Goal: Information Seeking & Learning: Learn about a topic

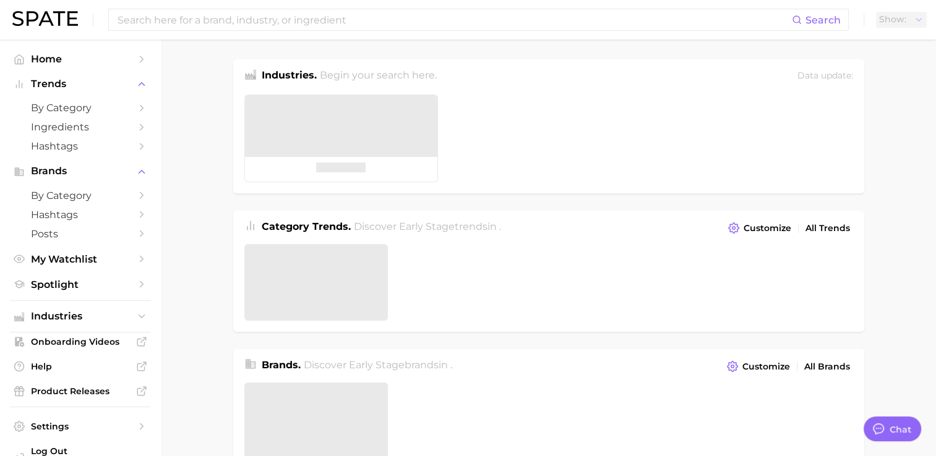
type textarea "x"
click at [343, 28] on input at bounding box center [453, 19] width 675 height 21
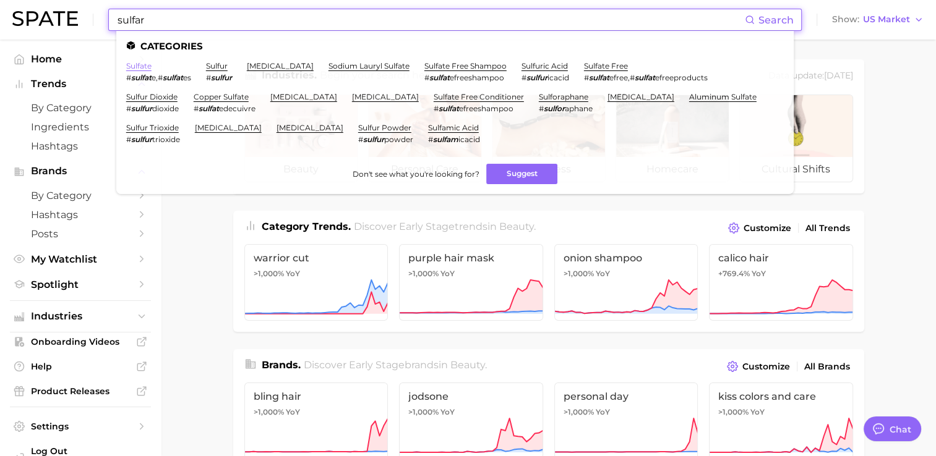
type input "sulfar"
click at [142, 66] on link "sulfate" at bounding box center [138, 65] width 25 height 9
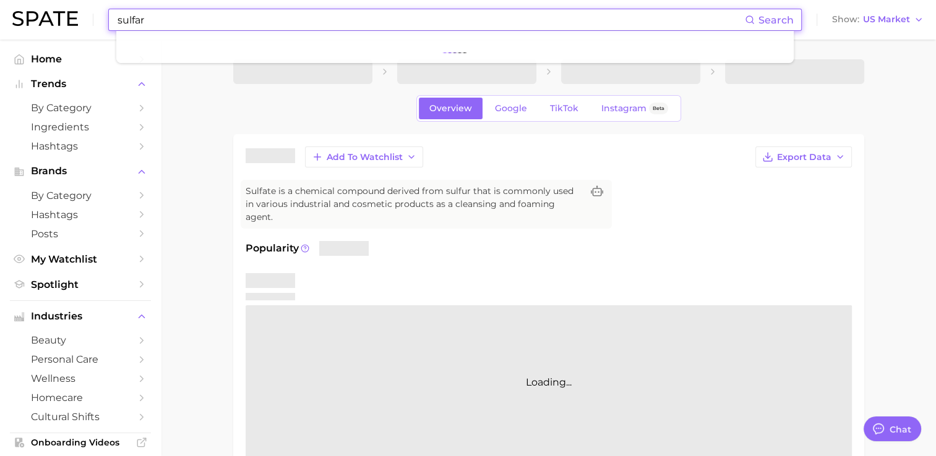
click at [184, 19] on input "sulfar" at bounding box center [430, 19] width 628 height 21
type input "sulf"
type textarea "x"
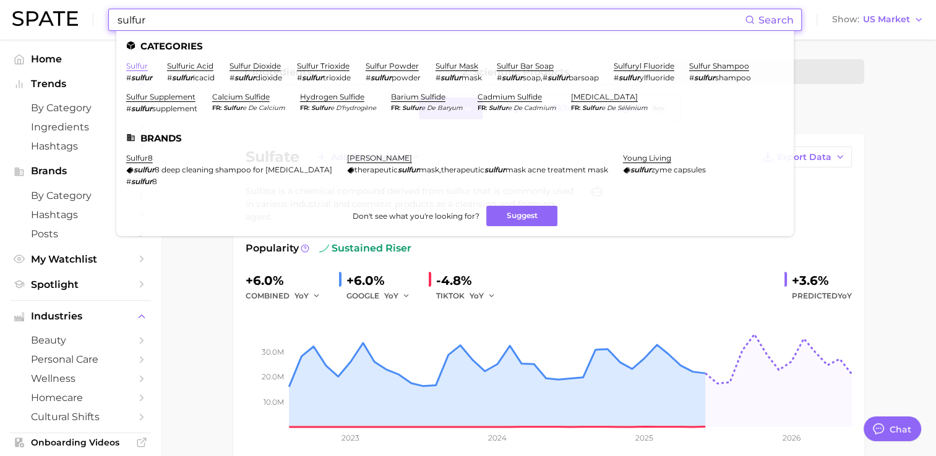
type input "sulfur"
click at [135, 69] on link "sulfur" at bounding box center [137, 65] width 22 height 9
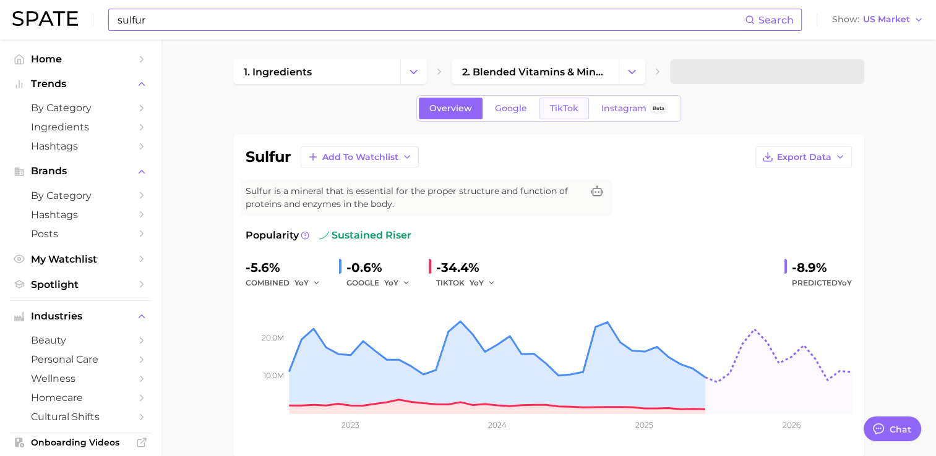
click at [570, 110] on span "TikTok" at bounding box center [564, 108] width 28 height 11
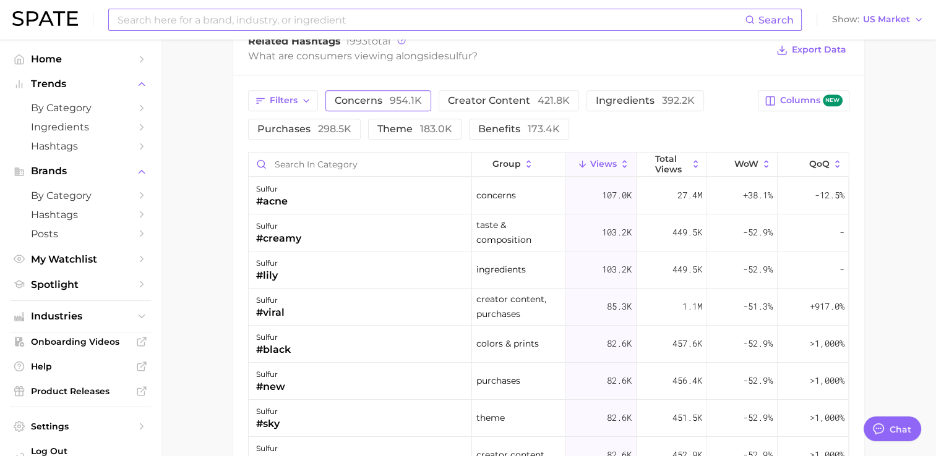
click at [406, 103] on span "954.1k" at bounding box center [406, 101] width 32 height 12
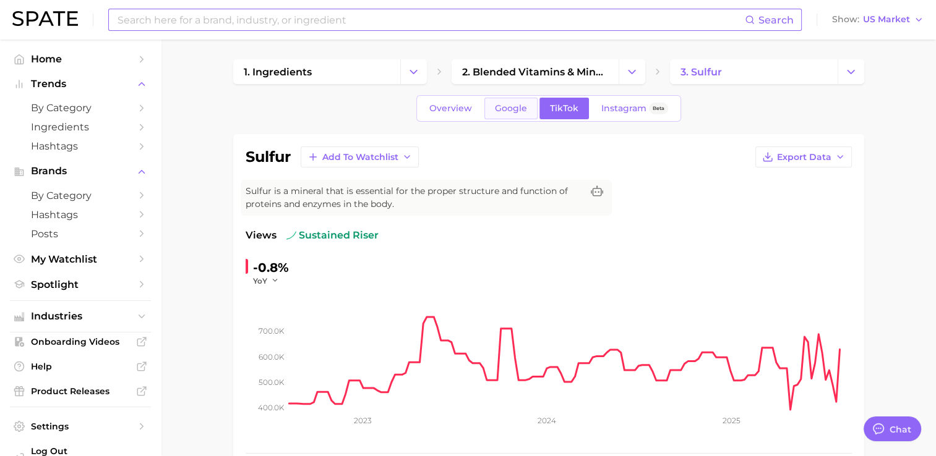
click at [496, 107] on span "Google" at bounding box center [511, 108] width 32 height 11
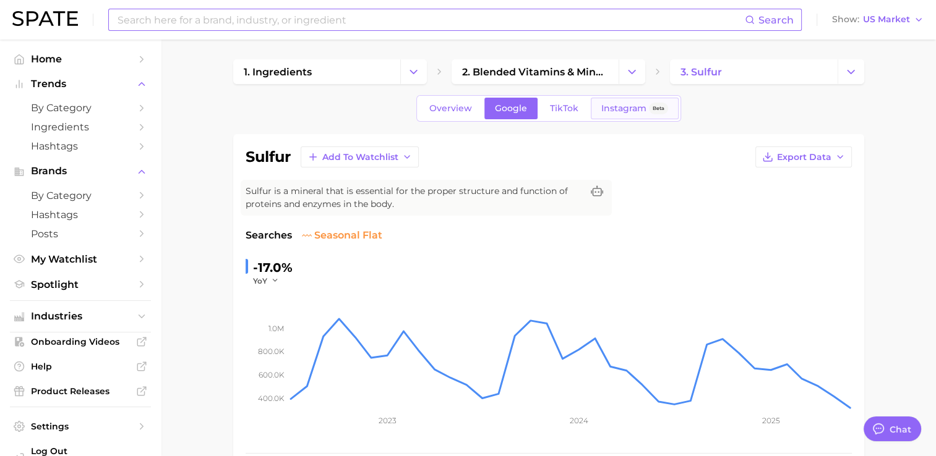
click at [621, 111] on span "Instagram" at bounding box center [623, 108] width 45 height 11
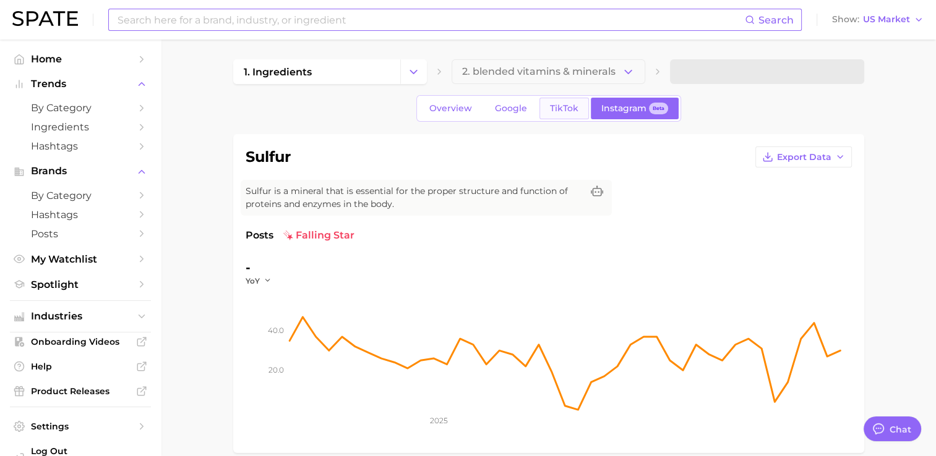
click at [556, 111] on span "TikTok" at bounding box center [564, 108] width 28 height 11
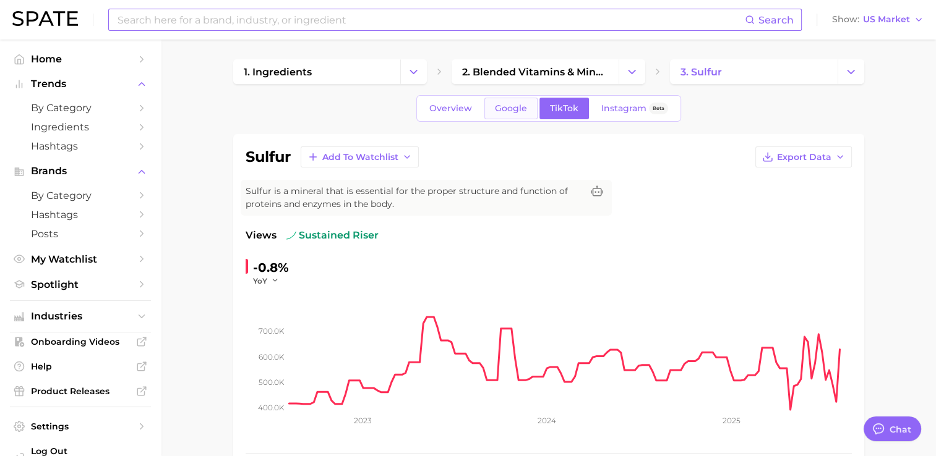
click at [488, 100] on link "Google" at bounding box center [510, 109] width 53 height 22
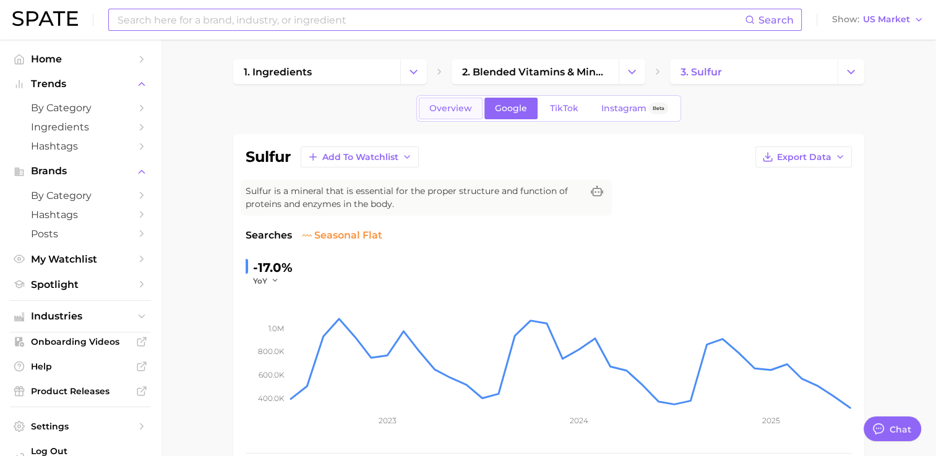
click at [462, 108] on span "Overview" at bounding box center [450, 108] width 43 height 11
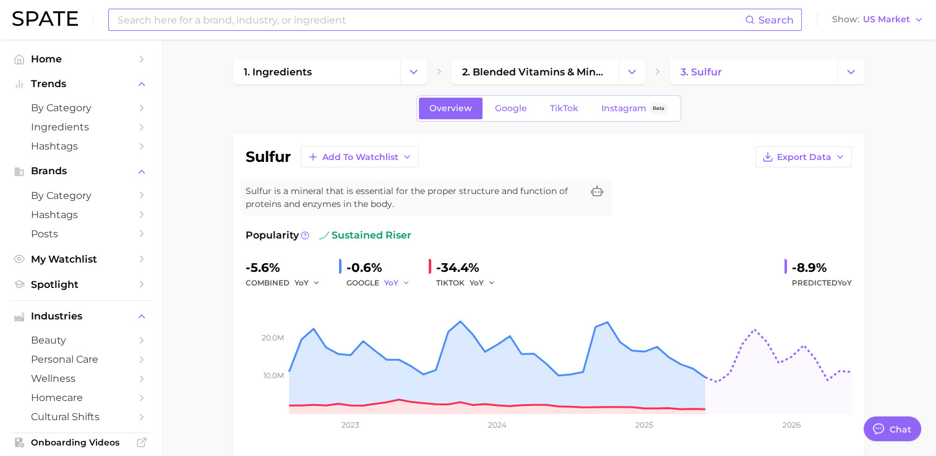
click at [390, 283] on span "YoY" at bounding box center [391, 283] width 14 height 11
click at [414, 331] on button "QoQ" at bounding box center [452, 325] width 136 height 22
click at [460, 286] on div "TIKTOK YoY" at bounding box center [470, 283] width 68 height 15
click at [485, 280] on button "YoY" at bounding box center [482, 283] width 27 height 15
click at [500, 344] on button "MoM" at bounding box center [537, 347] width 136 height 22
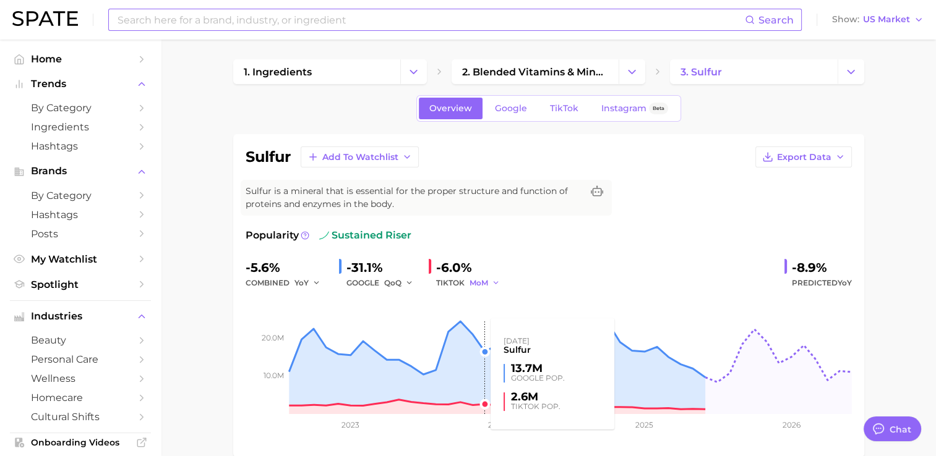
click at [471, 293] on rect at bounding box center [549, 353] width 606 height 124
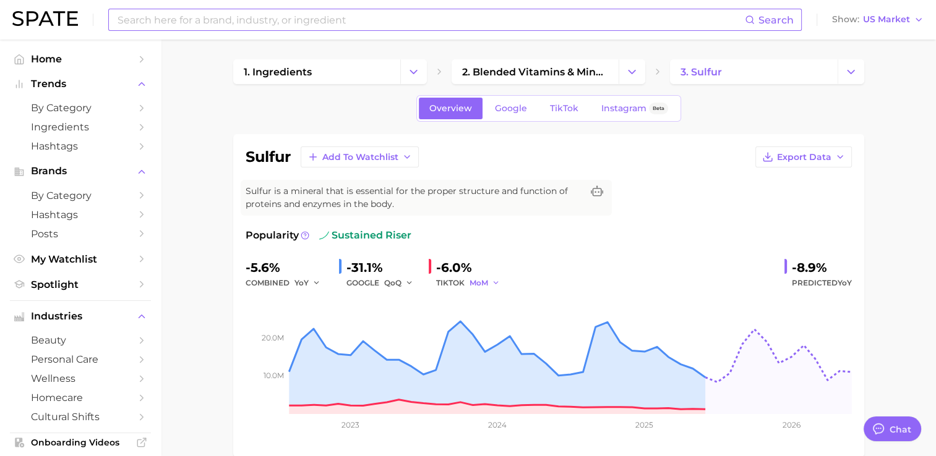
click at [481, 282] on span "MoM" at bounding box center [478, 283] width 19 height 11
click at [504, 328] on button "QoQ" at bounding box center [537, 325] width 136 height 22
click at [504, 237] on div "Popularity sustained riser" at bounding box center [549, 235] width 606 height 15
click at [494, 285] on icon "button" at bounding box center [494, 283] width 9 height 9
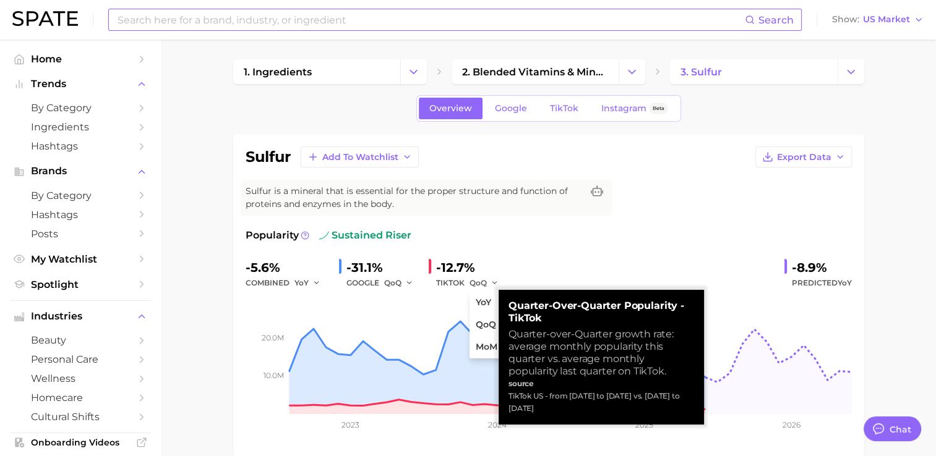
click at [507, 252] on div "Popularity sustained riser -5.6% combined YoY -31.1% GOOGLE QoQ -12.7% TIKTOK Q…" at bounding box center [549, 336] width 606 height 217
click at [483, 286] on span "QoQ" at bounding box center [477, 283] width 17 height 11
click at [485, 304] on span "YoY" at bounding box center [483, 303] width 15 height 11
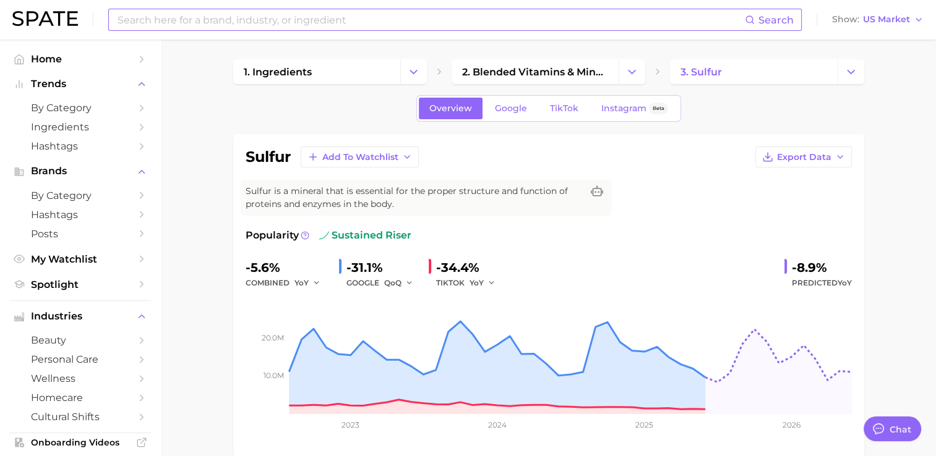
click at [381, 288] on div "GOOGLE QoQ" at bounding box center [382, 283] width 72 height 15
click at [388, 286] on span "QoQ" at bounding box center [392, 283] width 17 height 11
click at [421, 309] on button "YoY" at bounding box center [452, 303] width 136 height 22
click at [297, 291] on icon "10.0m 20.0m 2023 2024 2025 2026" at bounding box center [549, 368] width 606 height 155
click at [308, 286] on button "YoY" at bounding box center [307, 283] width 27 height 15
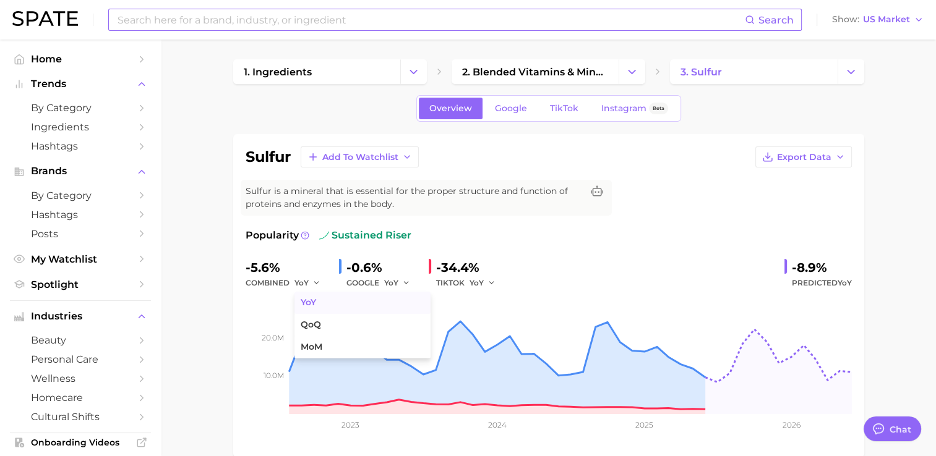
click at [309, 299] on span "YoY" at bounding box center [308, 303] width 15 height 11
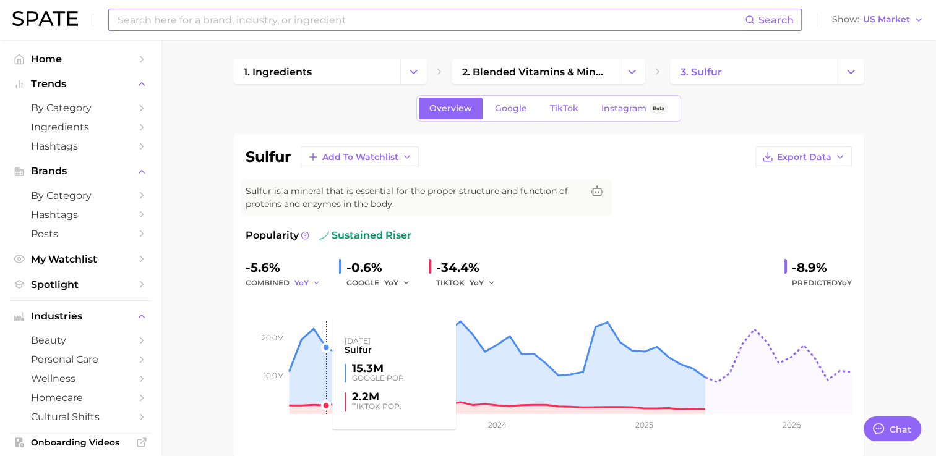
click at [301, 278] on span "YoY" at bounding box center [301, 283] width 14 height 11
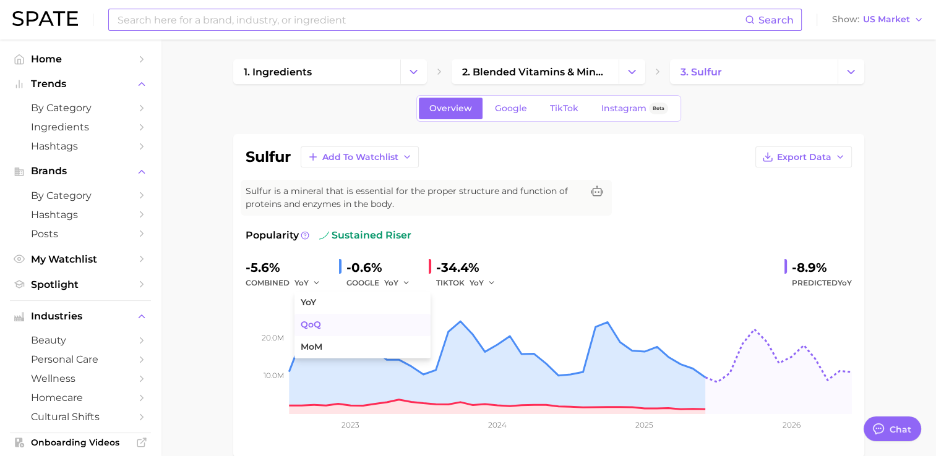
click at [319, 320] on span "QoQ" at bounding box center [311, 325] width 20 height 11
click at [309, 283] on span "QoQ" at bounding box center [302, 283] width 17 height 11
click at [324, 343] on button "MoM" at bounding box center [362, 347] width 136 height 22
click at [309, 284] on span "MoM" at bounding box center [303, 283] width 19 height 11
click at [324, 309] on button "YoY" at bounding box center [362, 303] width 136 height 22
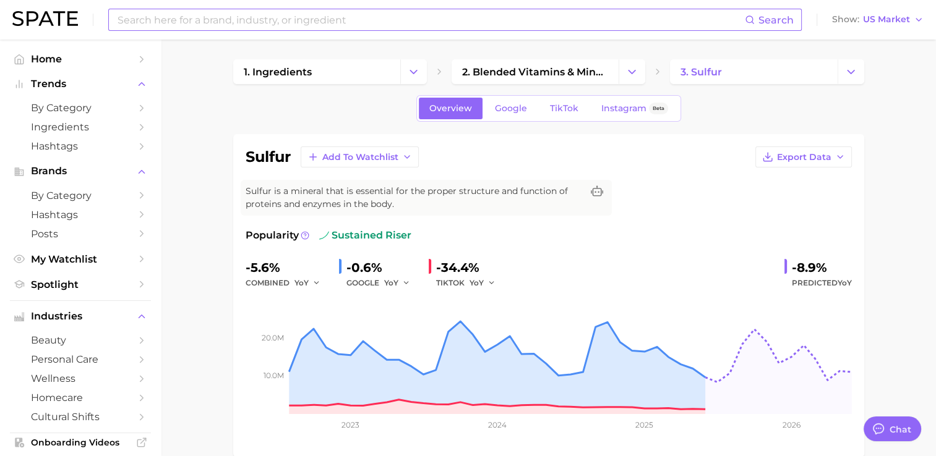
click at [594, 252] on div "Popularity sustained riser -5.6% combined YoY -0.6% GOOGLE YoY -34.4% TIKTOK Yo…" at bounding box center [549, 336] width 606 height 217
click at [601, 241] on div "Popularity sustained riser" at bounding box center [549, 235] width 606 height 15
